Goal: Find specific page/section: Find specific page/section

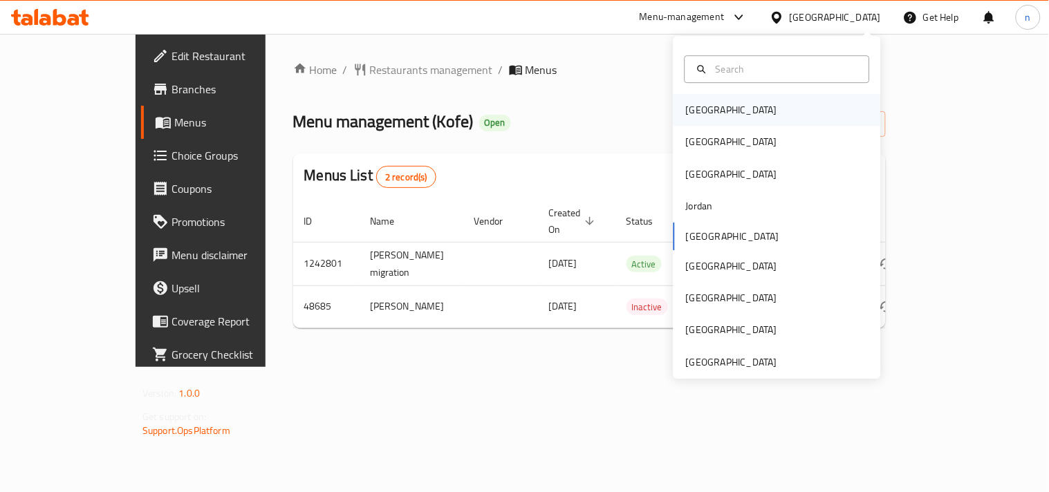
click at [709, 109] on div "[GEOGRAPHIC_DATA]" at bounding box center [731, 110] width 113 height 32
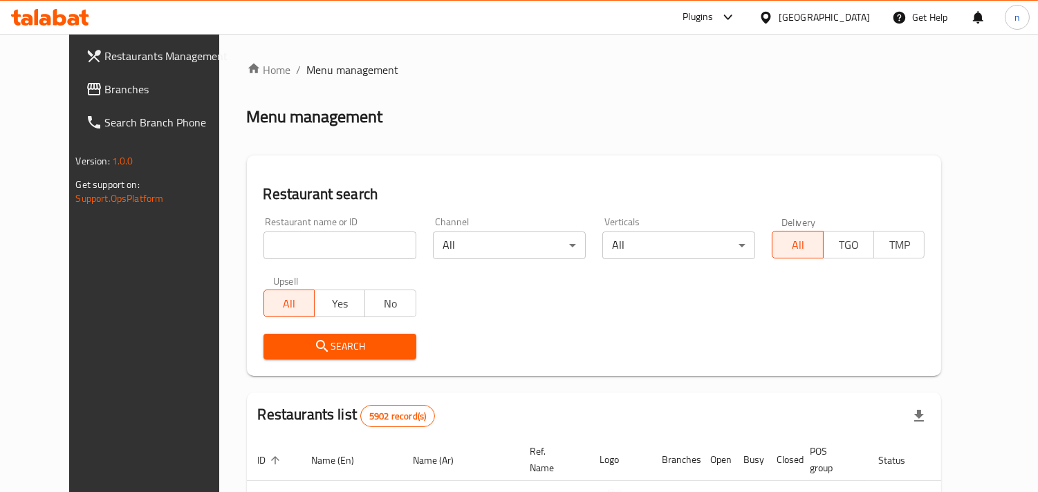
click at [105, 87] on span "Branches" at bounding box center [168, 89] width 127 height 17
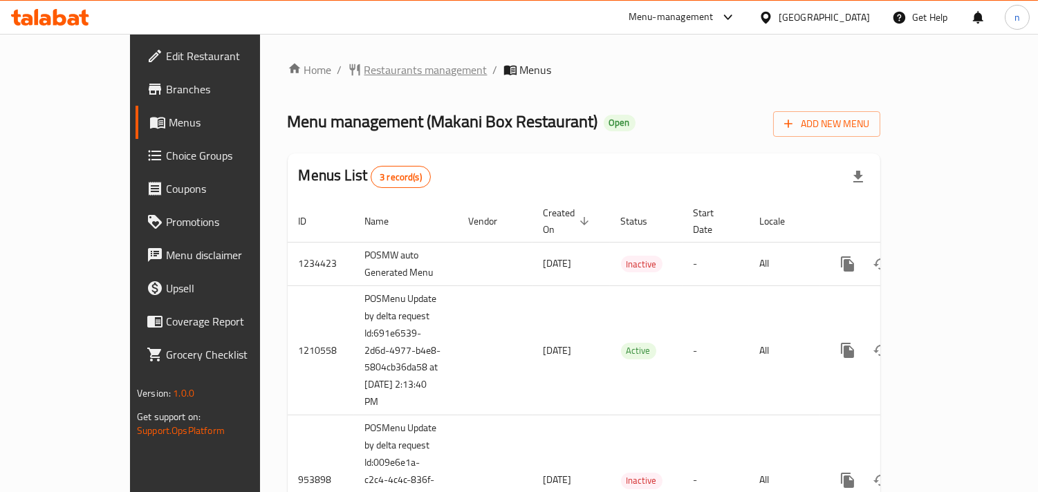
click at [364, 64] on span "Restaurants management" at bounding box center [425, 70] width 123 height 17
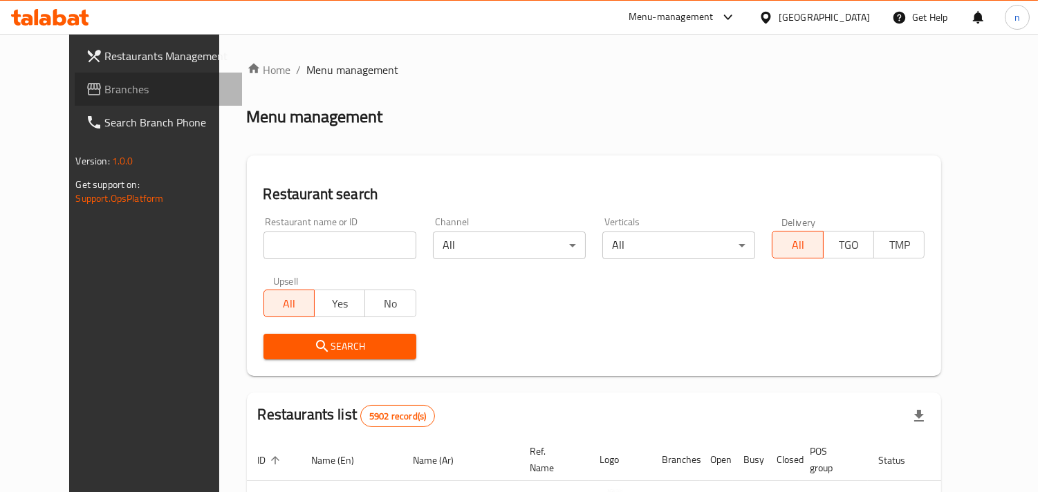
click at [108, 91] on span "Branches" at bounding box center [168, 89] width 127 height 17
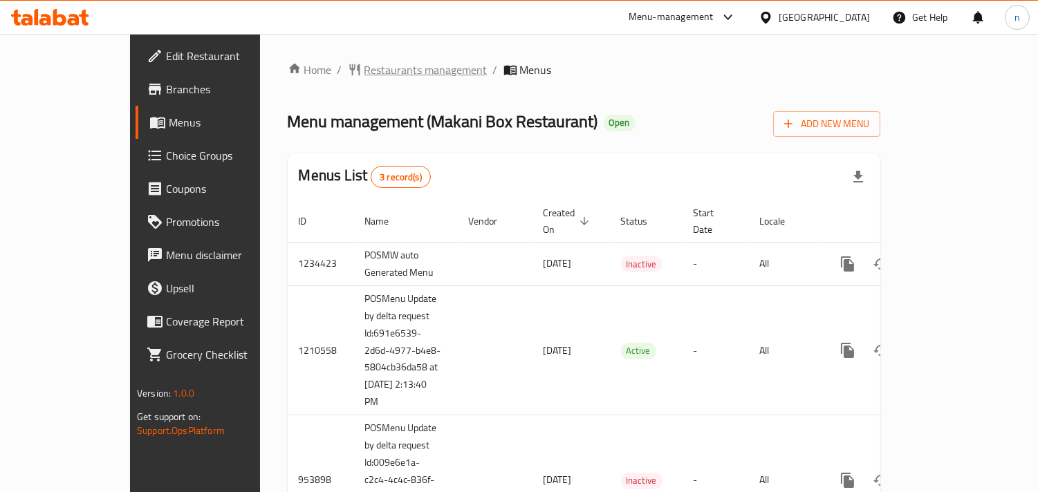
click at [364, 75] on span "Restaurants management" at bounding box center [425, 70] width 123 height 17
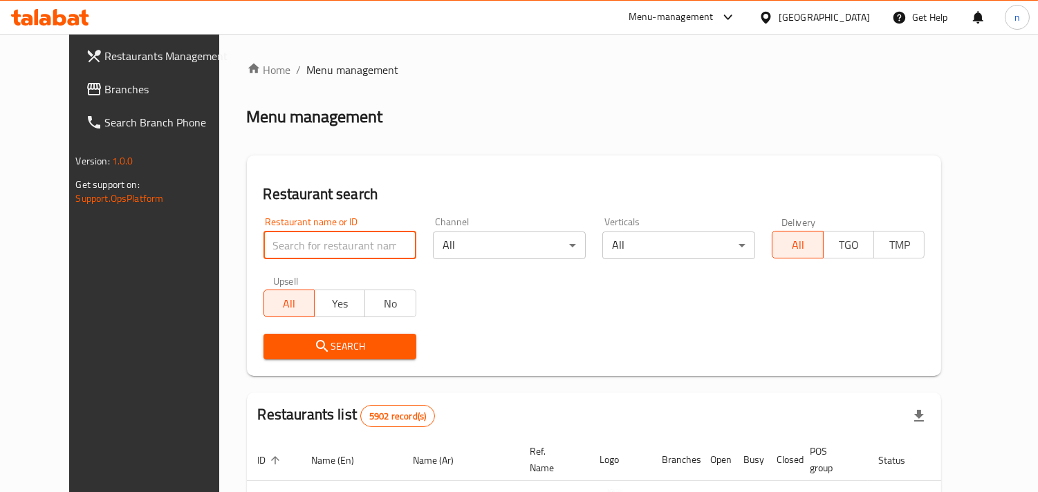
click at [263, 250] on input "search" at bounding box center [339, 246] width 153 height 28
paste input "627203"
type input "627203"
click at [295, 252] on input "627203" at bounding box center [339, 246] width 153 height 28
click button "Search" at bounding box center [339, 347] width 153 height 26
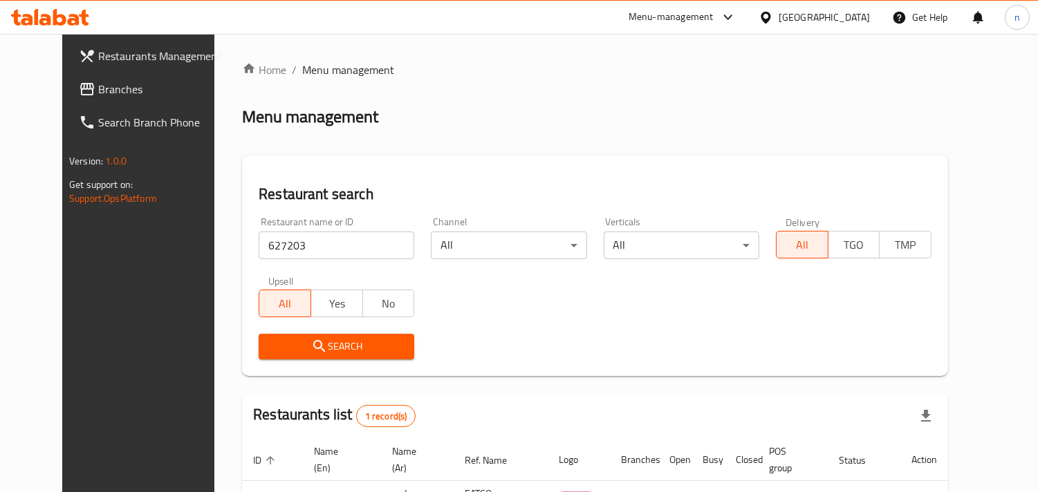
click at [773, 14] on icon at bounding box center [766, 17] width 15 height 15
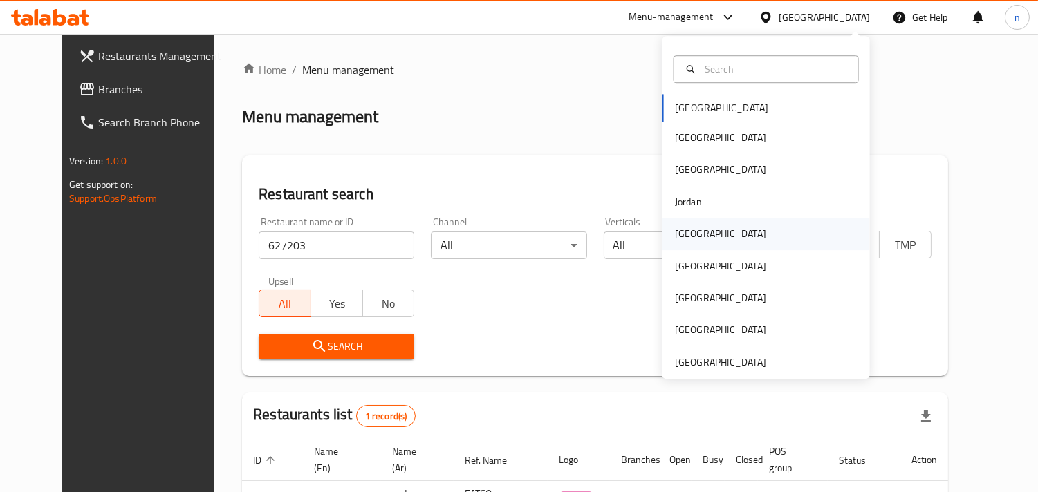
click at [700, 227] on div "[GEOGRAPHIC_DATA]" at bounding box center [720, 234] width 113 height 32
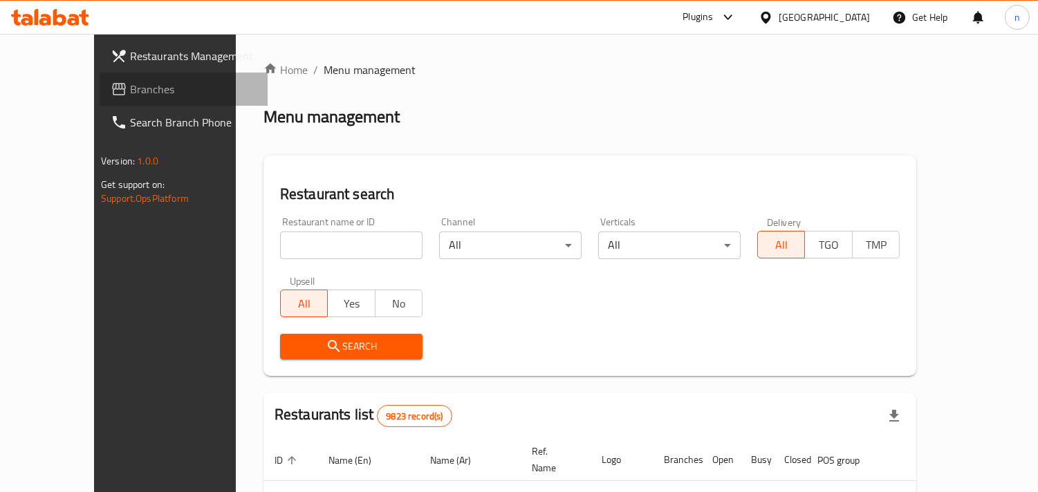
click at [130, 95] on span "Branches" at bounding box center [193, 89] width 127 height 17
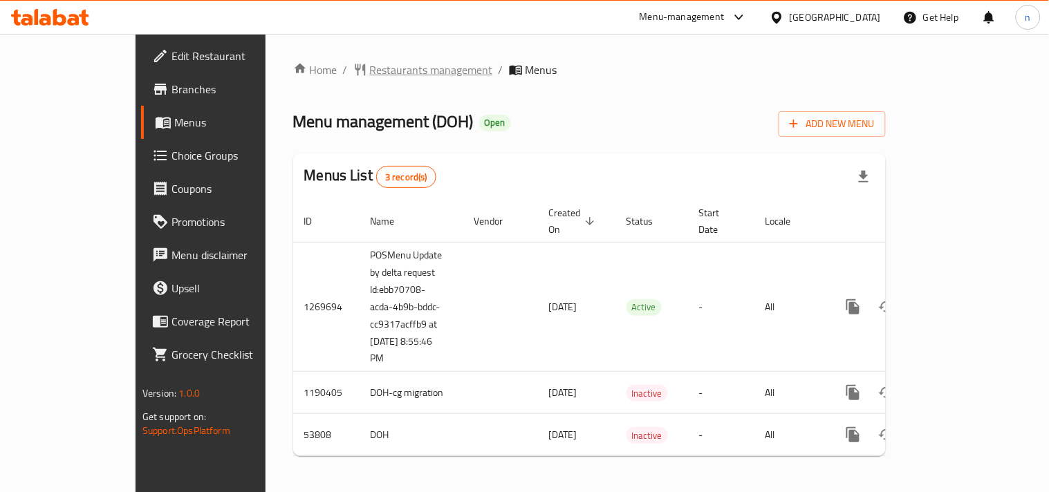
click at [371, 64] on span "Restaurants management" at bounding box center [431, 70] width 123 height 17
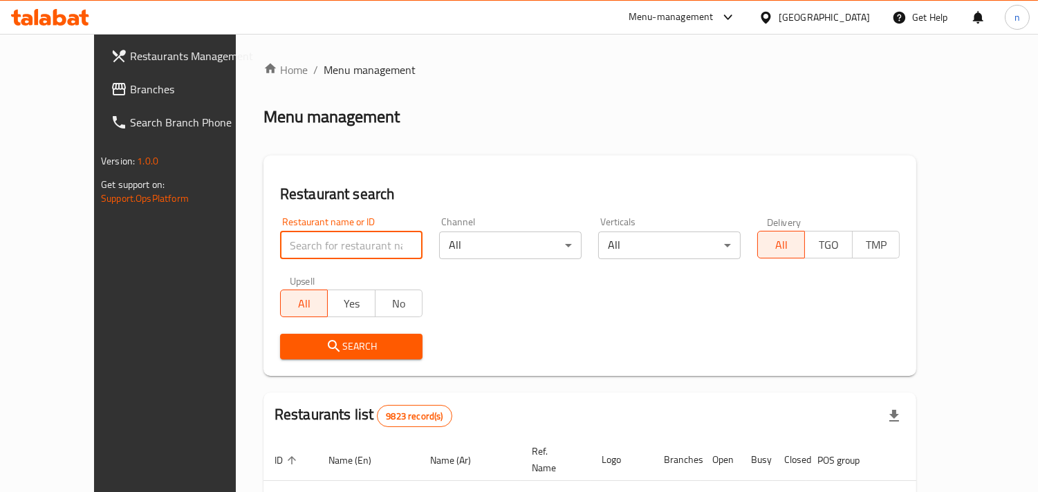
click at [280, 250] on input "search" at bounding box center [351, 246] width 142 height 28
paste input "26640"
type input "26640"
click button "Search" at bounding box center [351, 347] width 142 height 26
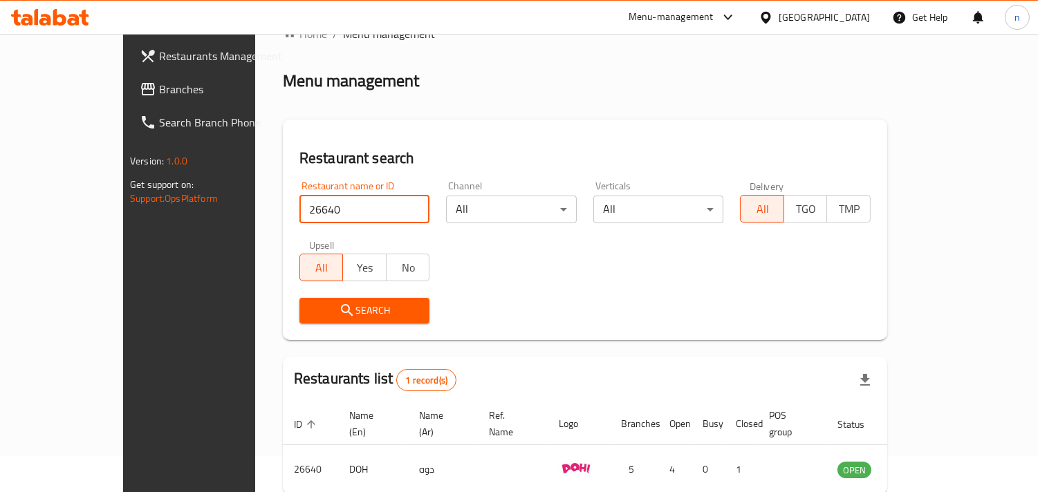
scroll to position [97, 0]
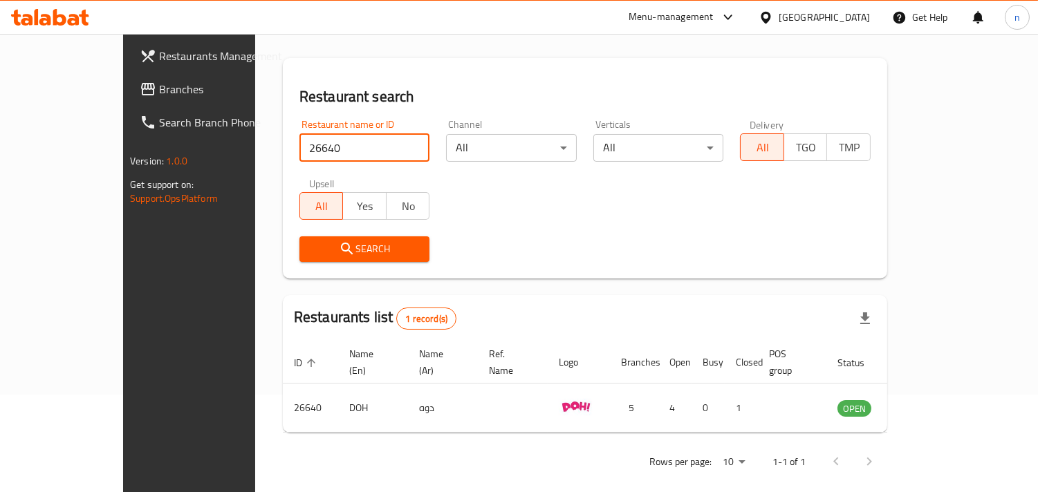
click at [310, 241] on span "Search" at bounding box center [364, 249] width 109 height 17
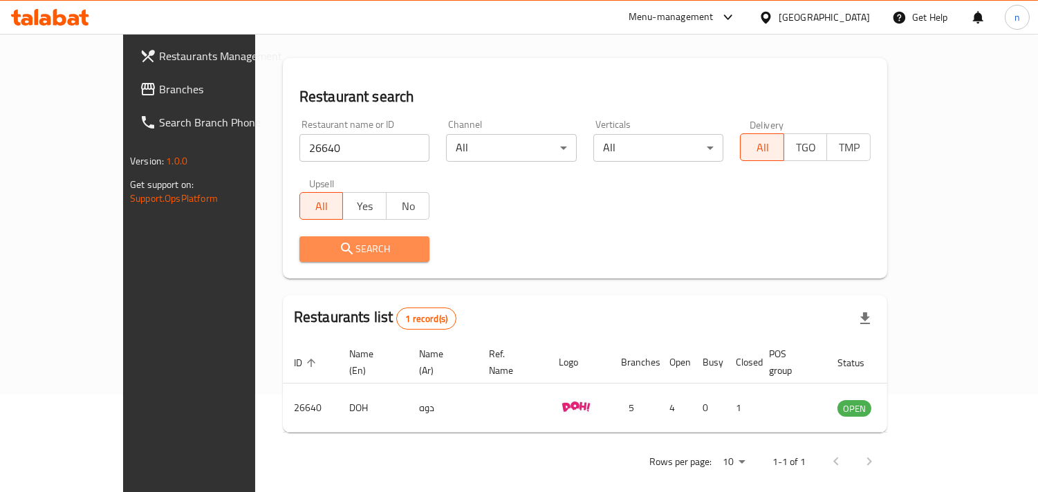
click at [299, 239] on button "Search" at bounding box center [364, 249] width 131 height 26
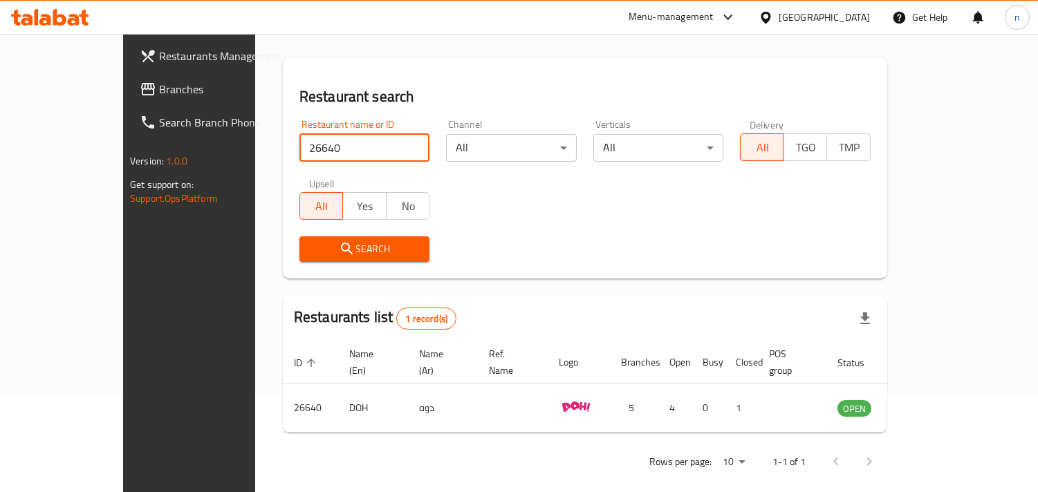
click at [299, 148] on input "26640" at bounding box center [364, 148] width 131 height 28
click button "Search" at bounding box center [364, 249] width 131 height 26
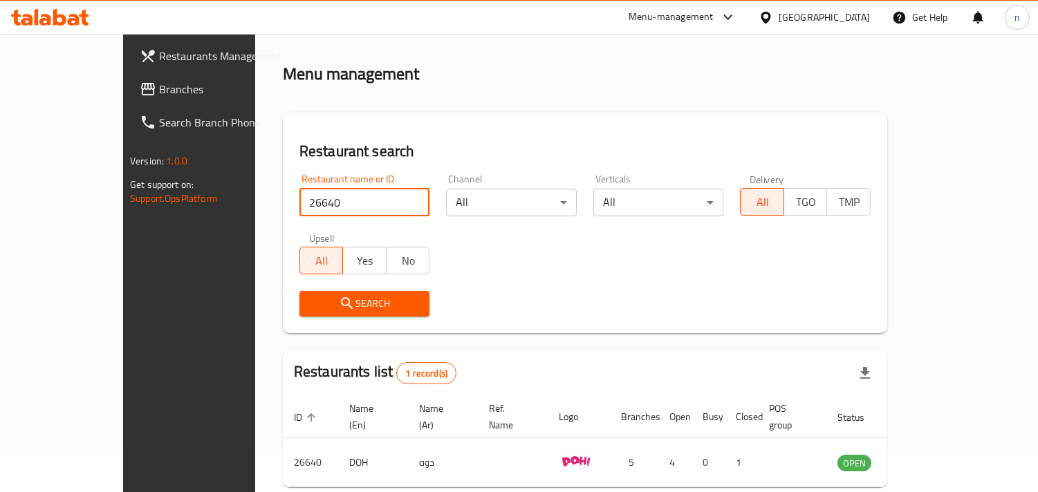
scroll to position [0, 0]
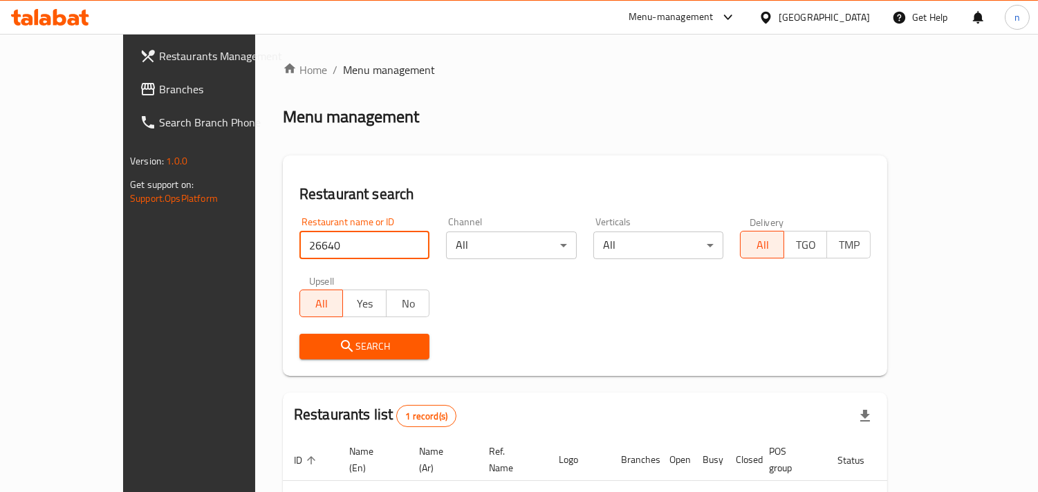
click at [773, 12] on icon at bounding box center [766, 17] width 15 height 15
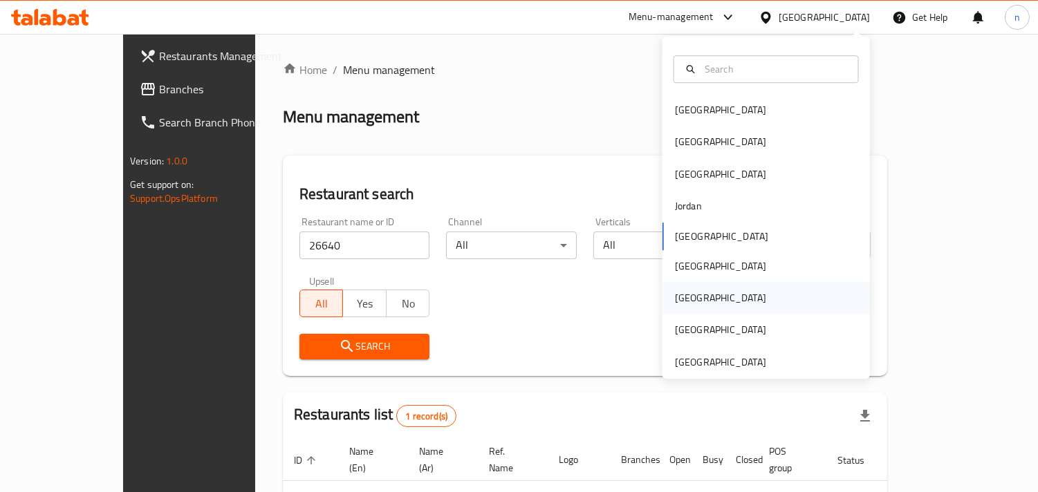
click at [678, 295] on div "[GEOGRAPHIC_DATA]" at bounding box center [720, 297] width 91 height 15
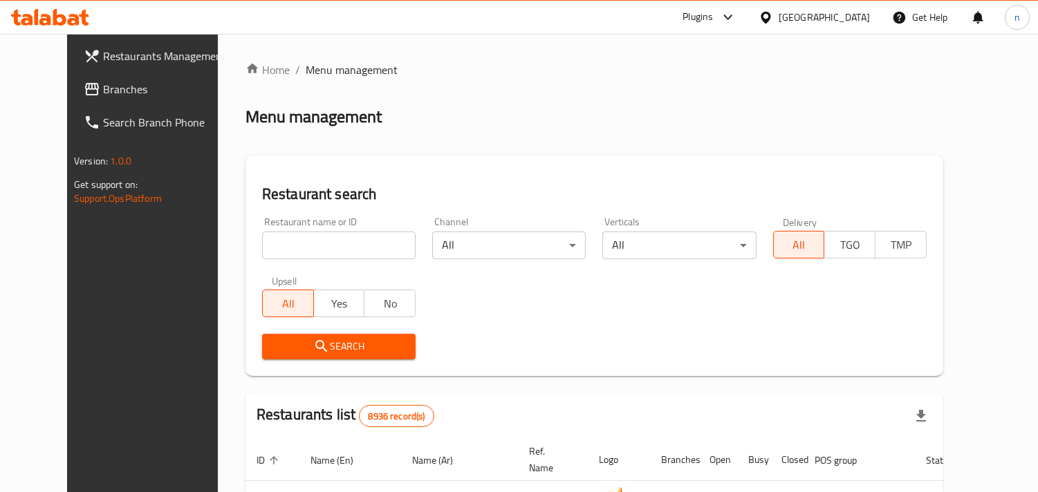
click at [103, 90] on span "Branches" at bounding box center [166, 89] width 127 height 17
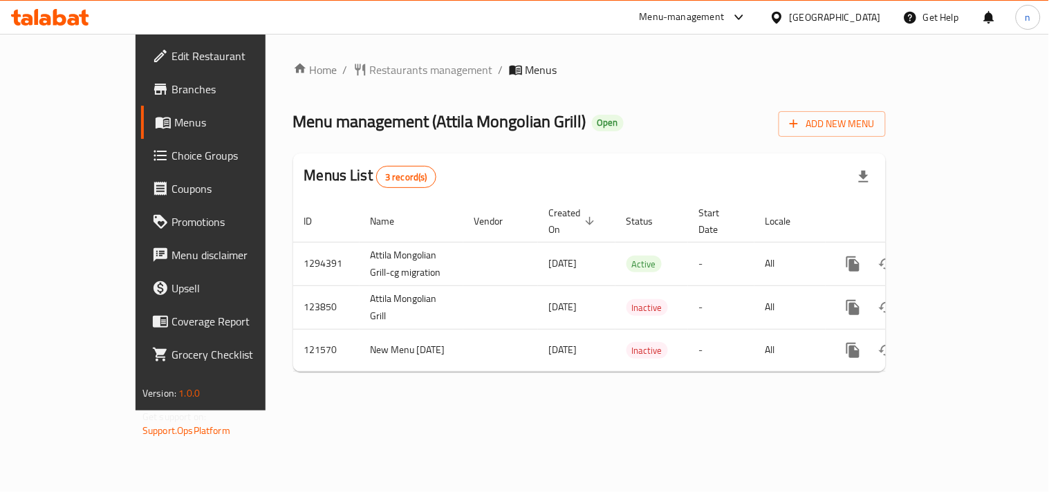
click at [790, 16] on div at bounding box center [780, 17] width 20 height 15
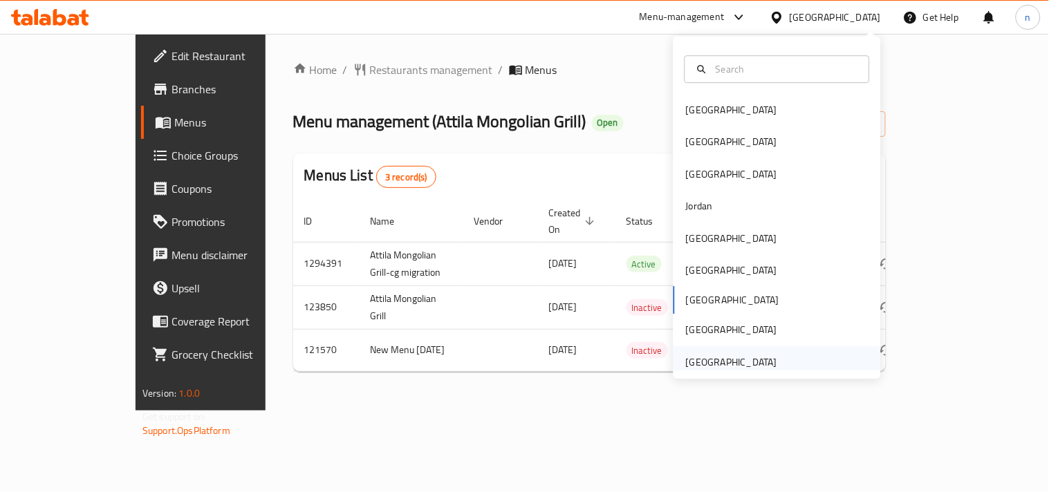
click at [686, 364] on div "[GEOGRAPHIC_DATA]" at bounding box center [731, 362] width 91 height 15
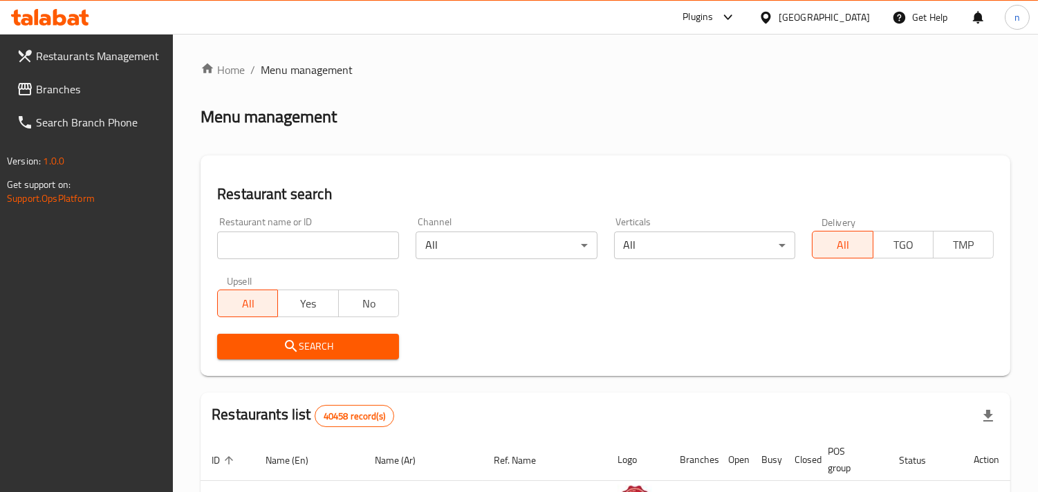
click at [74, 86] on span "Branches" at bounding box center [99, 89] width 127 height 17
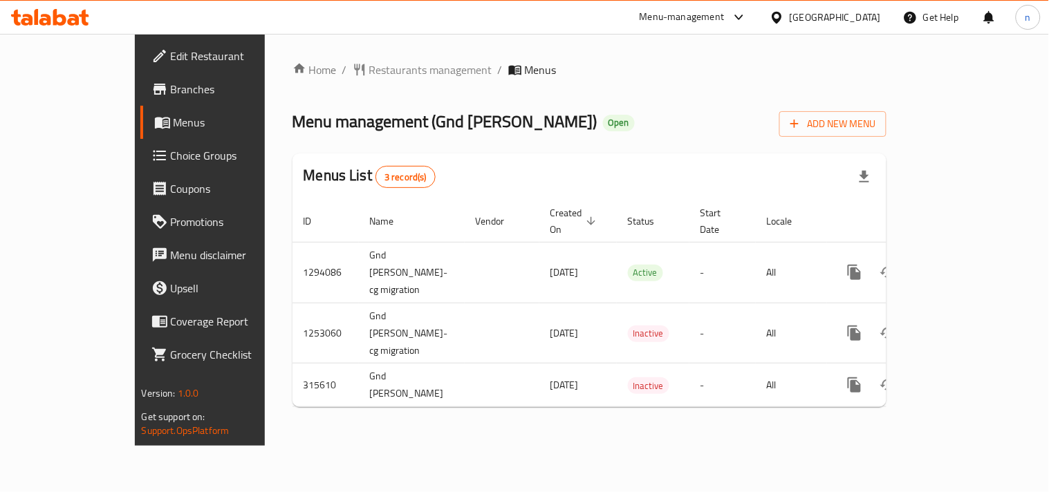
click at [790, 18] on div at bounding box center [780, 17] width 20 height 15
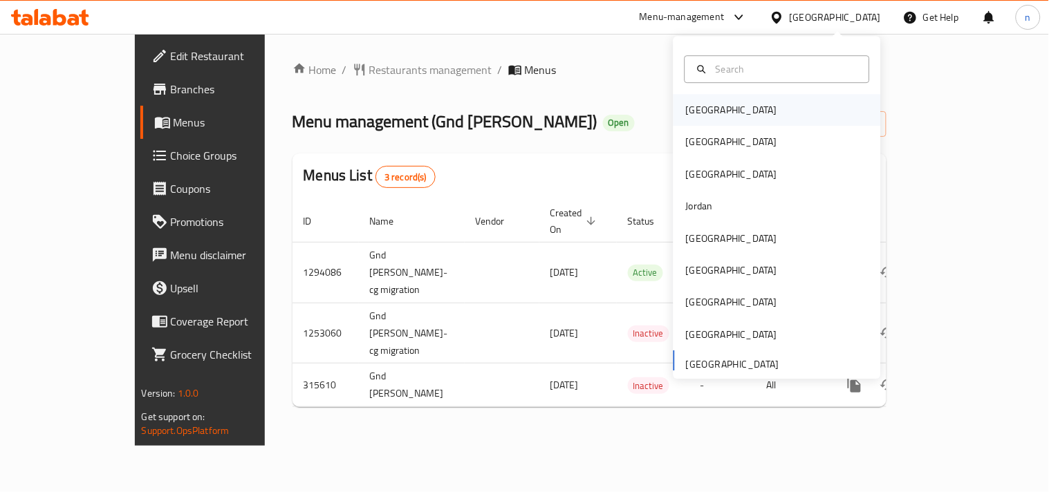
click at [697, 107] on div "Bahrain" at bounding box center [731, 109] width 91 height 15
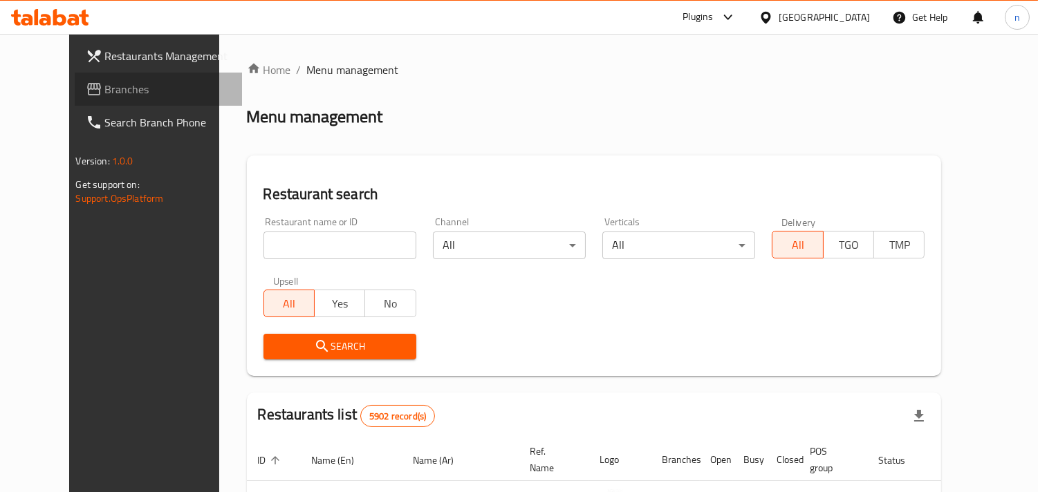
click at [118, 90] on span "Branches" at bounding box center [168, 89] width 127 height 17
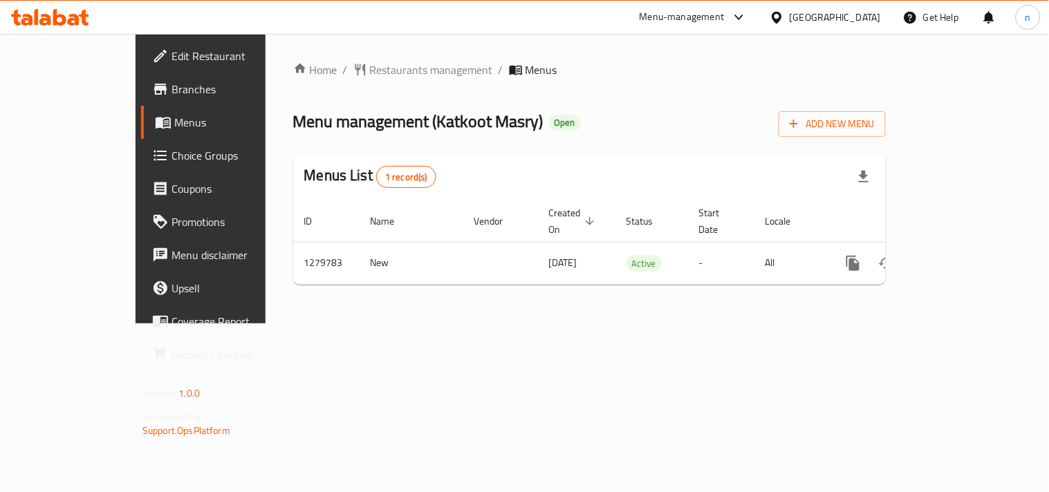
click at [777, 15] on icon at bounding box center [777, 17] width 15 height 15
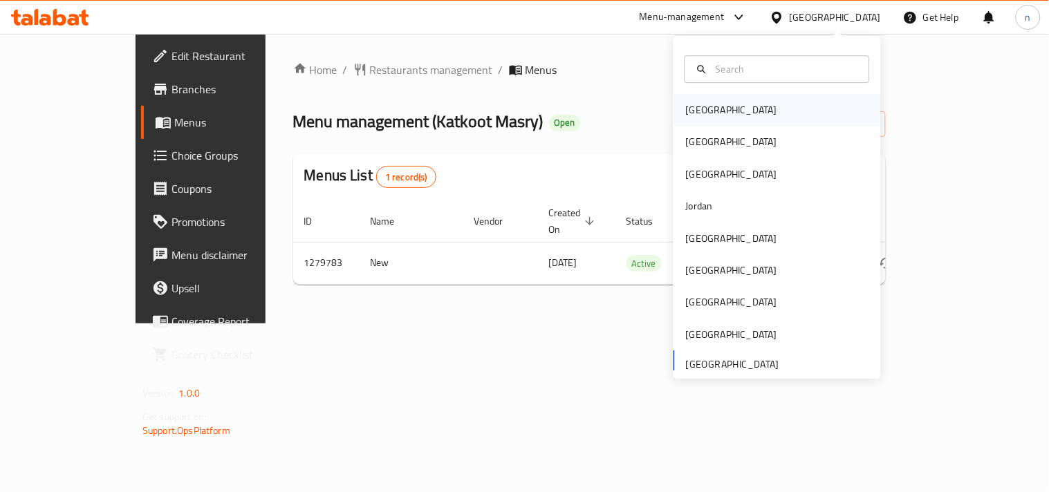
click at [694, 105] on div "Bahrain" at bounding box center [731, 109] width 91 height 15
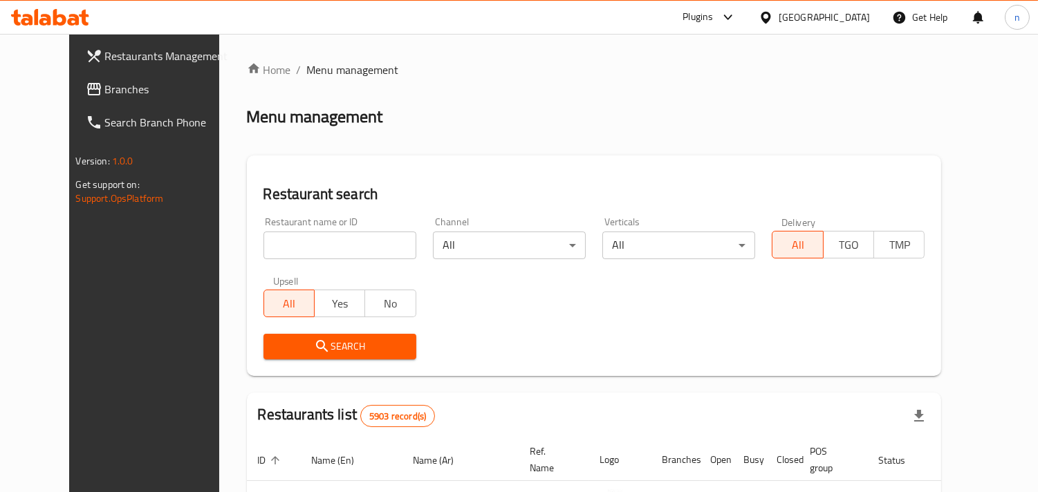
click at [105, 94] on span "Branches" at bounding box center [168, 89] width 127 height 17
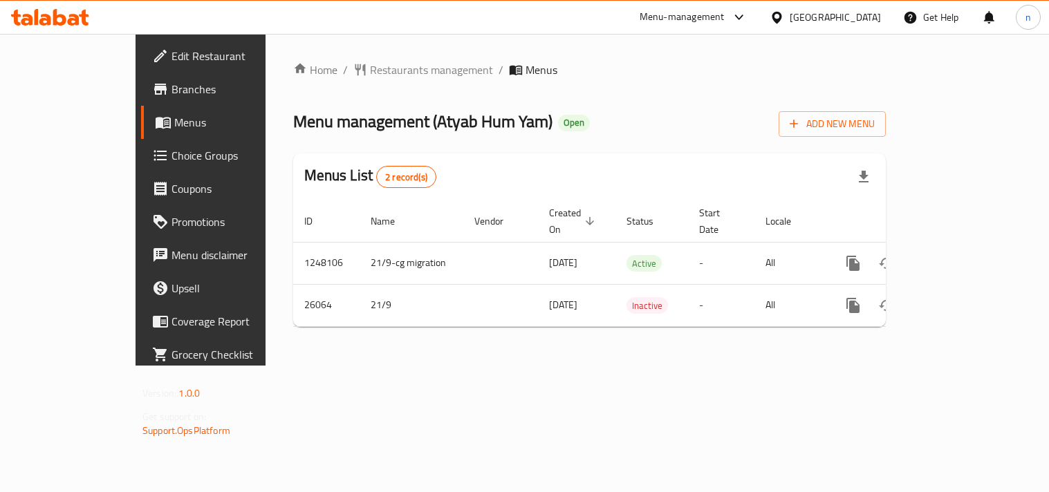
click at [808, 17] on div "United Arab Emirates" at bounding box center [835, 17] width 91 height 15
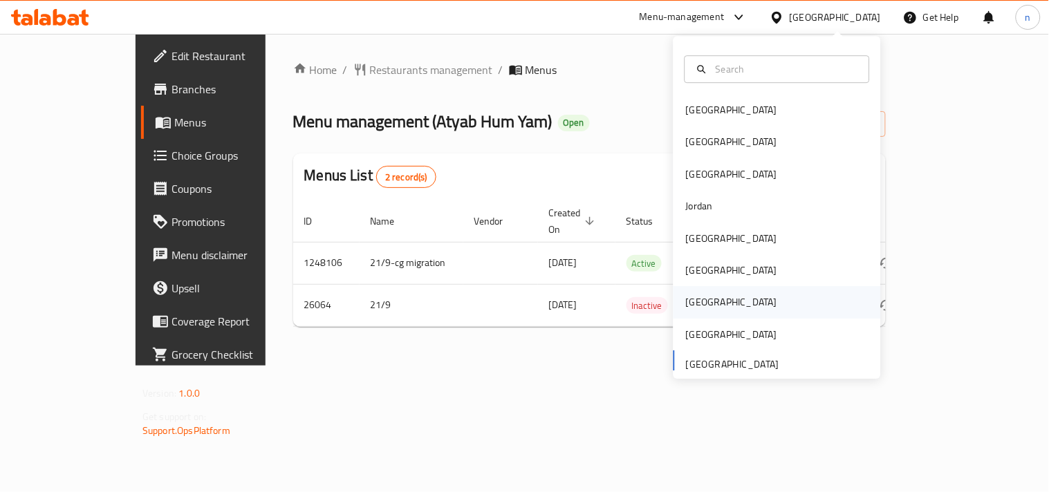
click at [686, 301] on div "Qatar" at bounding box center [731, 302] width 91 height 15
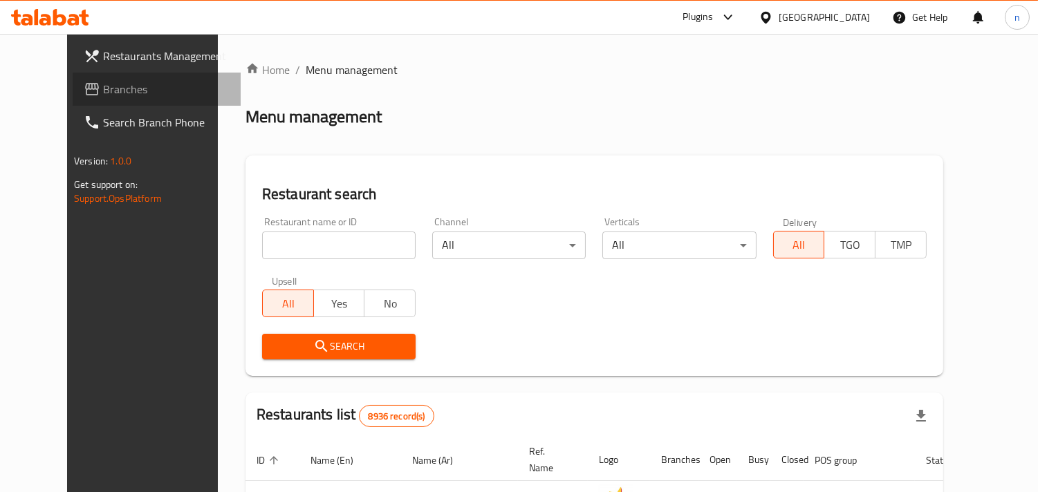
click at [103, 87] on span "Branches" at bounding box center [166, 89] width 127 height 17
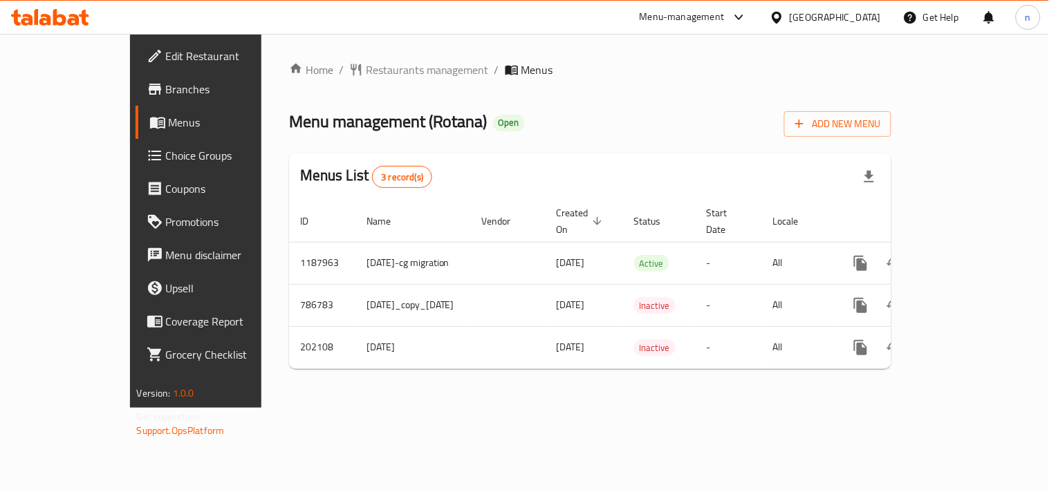
click at [784, 17] on icon at bounding box center [777, 17] width 15 height 15
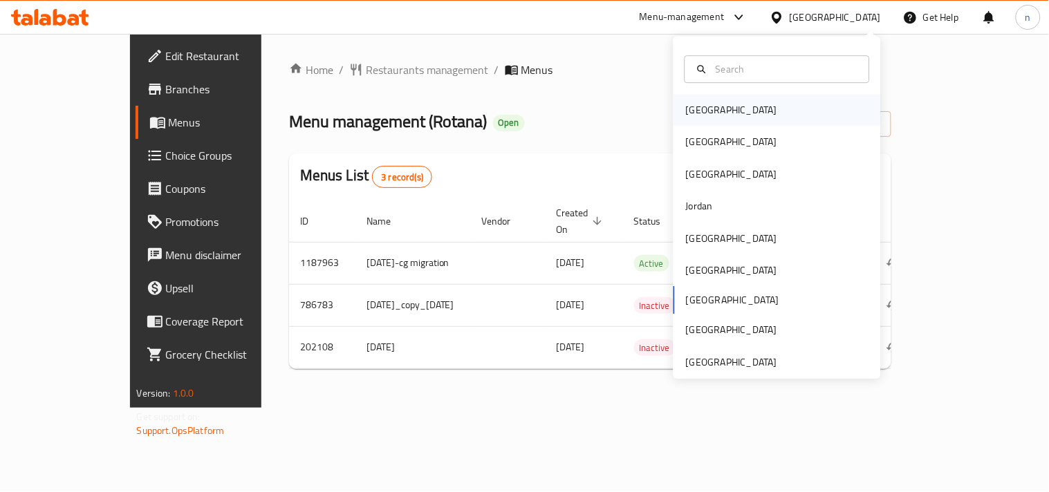
click at [714, 104] on div "[GEOGRAPHIC_DATA]" at bounding box center [731, 110] width 113 height 32
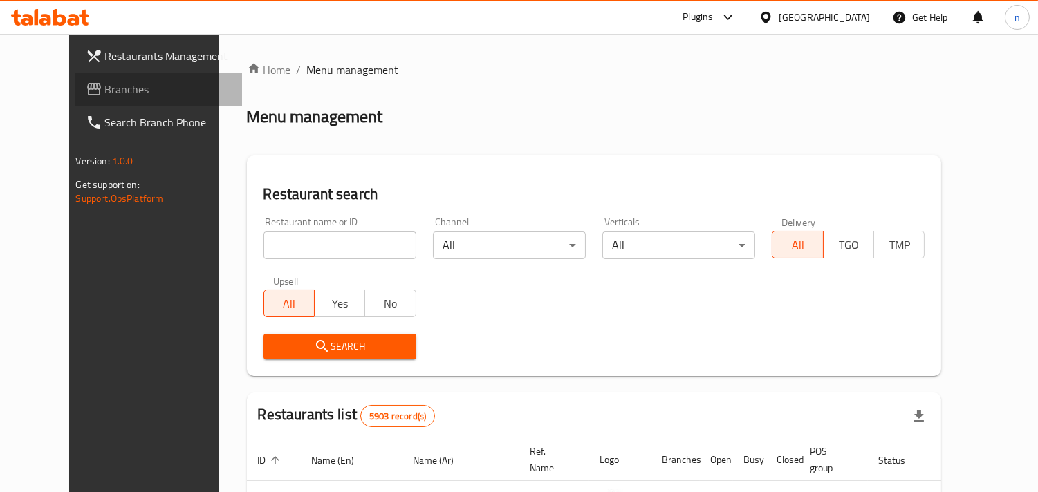
click at [139, 93] on span "Branches" at bounding box center [168, 89] width 127 height 17
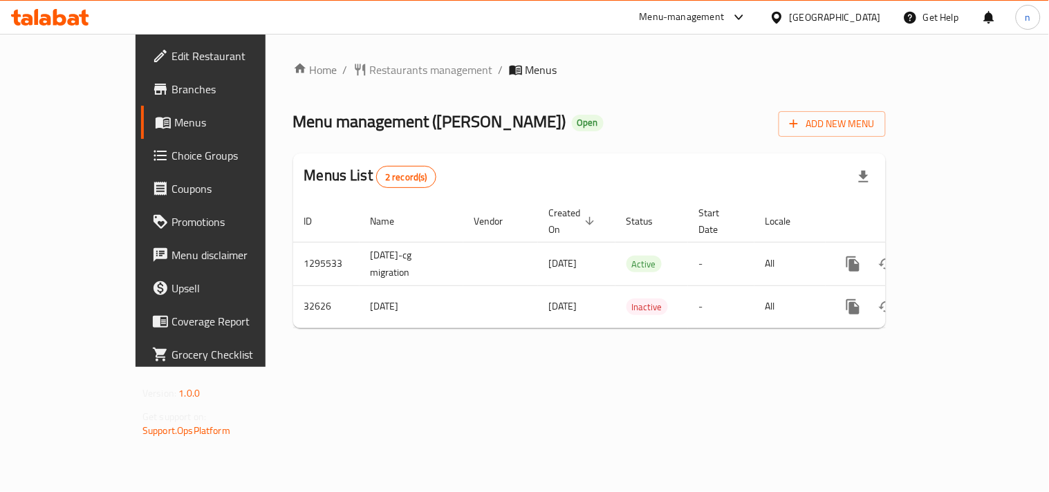
click at [784, 12] on icon at bounding box center [777, 17] width 15 height 15
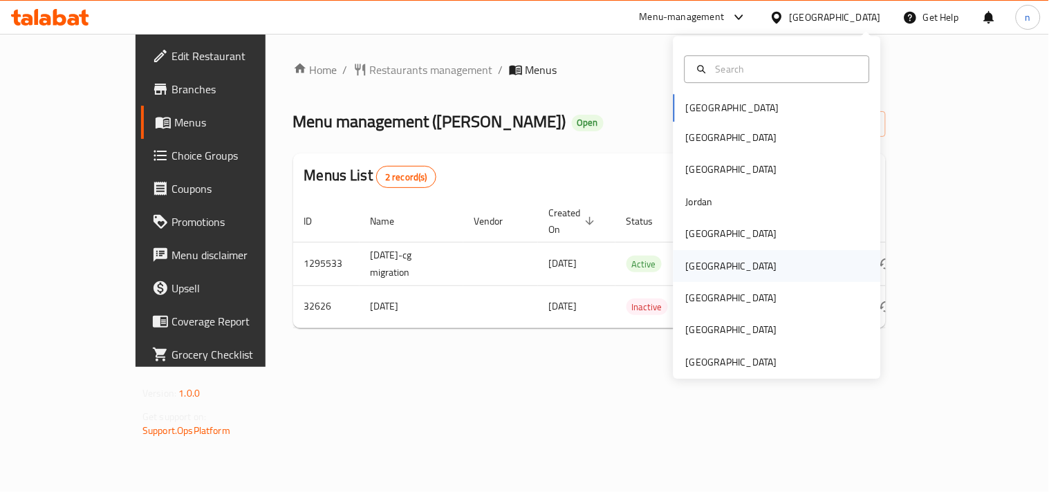
click at [686, 264] on div "[GEOGRAPHIC_DATA]" at bounding box center [731, 266] width 91 height 15
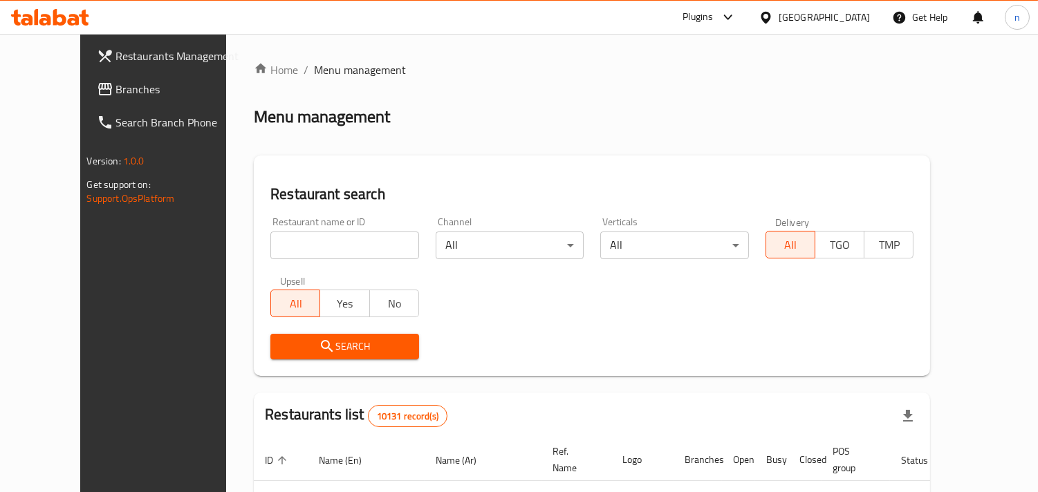
click at [91, 101] on link "Branches" at bounding box center [170, 89] width 168 height 33
